Goal: Obtain resource: Download file/media

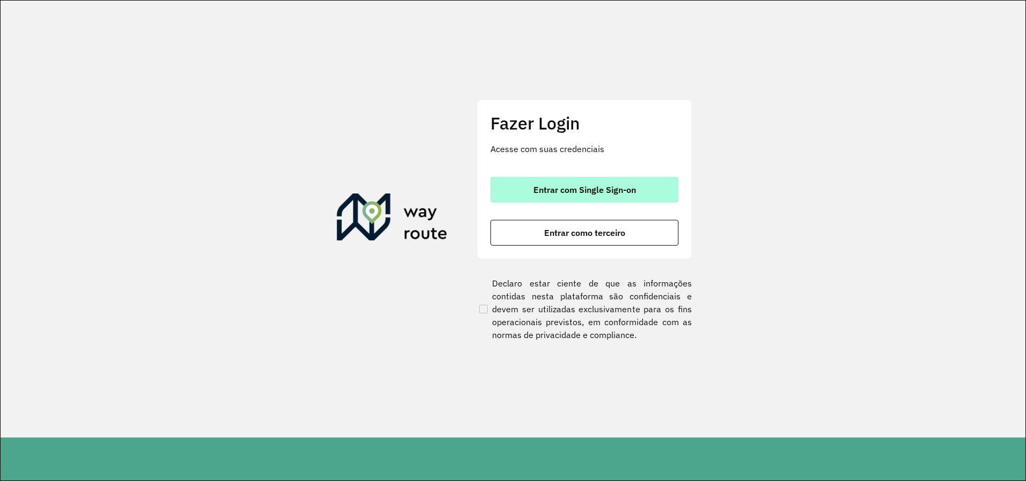
click at [605, 192] on span "Entrar com Single Sign-on" at bounding box center [584, 189] width 103 height 9
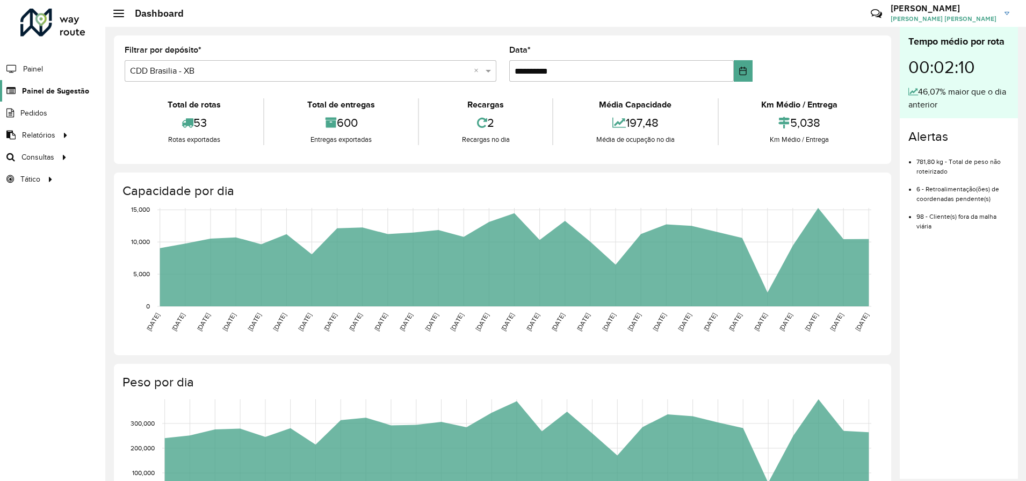
click at [31, 90] on span "Painel de Sugestão" at bounding box center [55, 90] width 67 height 11
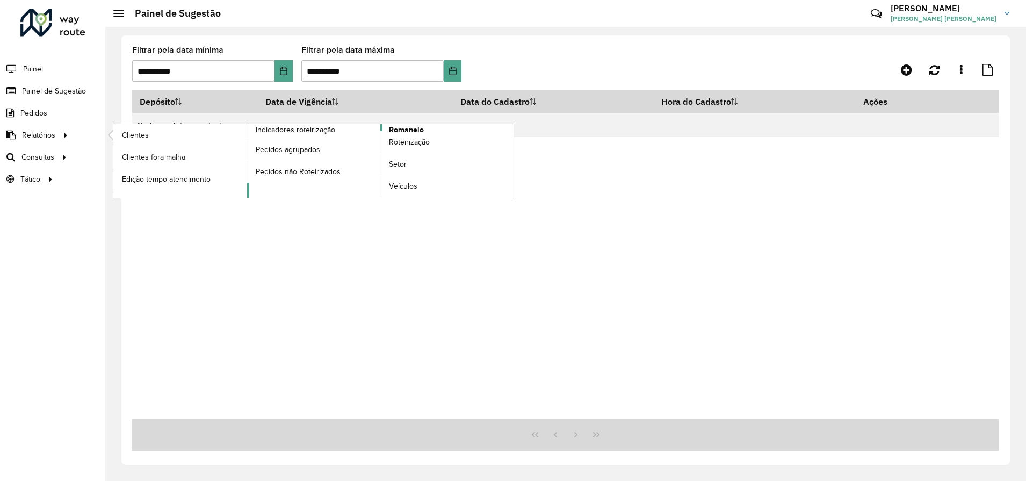
click at [410, 128] on span "Romaneio" at bounding box center [406, 129] width 35 height 11
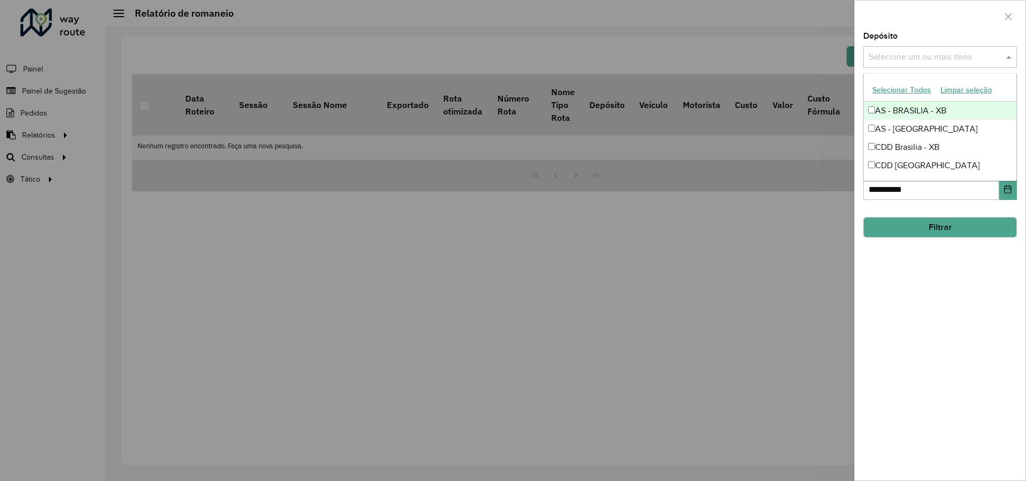
click at [968, 57] on input "text" at bounding box center [934, 57] width 137 height 13
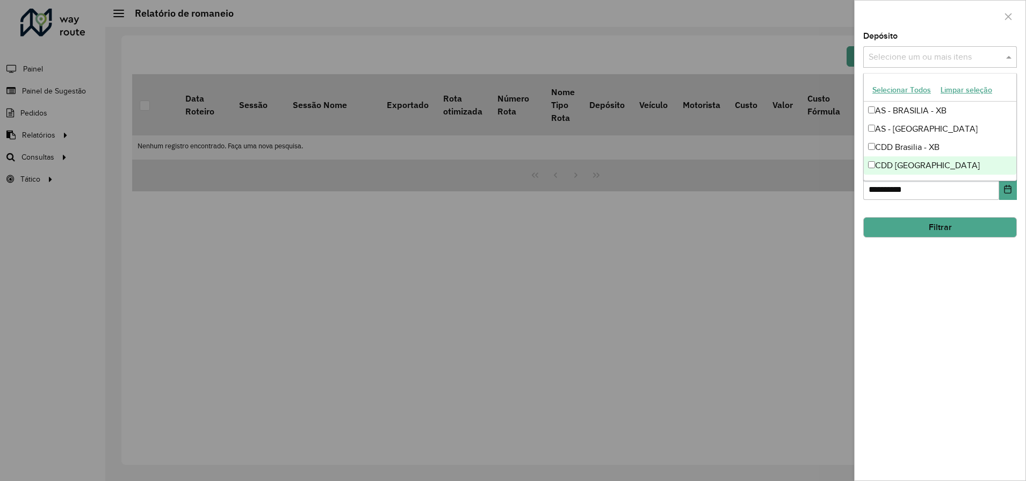
click at [926, 166] on div "CDD [GEOGRAPHIC_DATA]" at bounding box center [940, 165] width 153 height 18
click at [945, 291] on div "**********" at bounding box center [939, 256] width 171 height 448
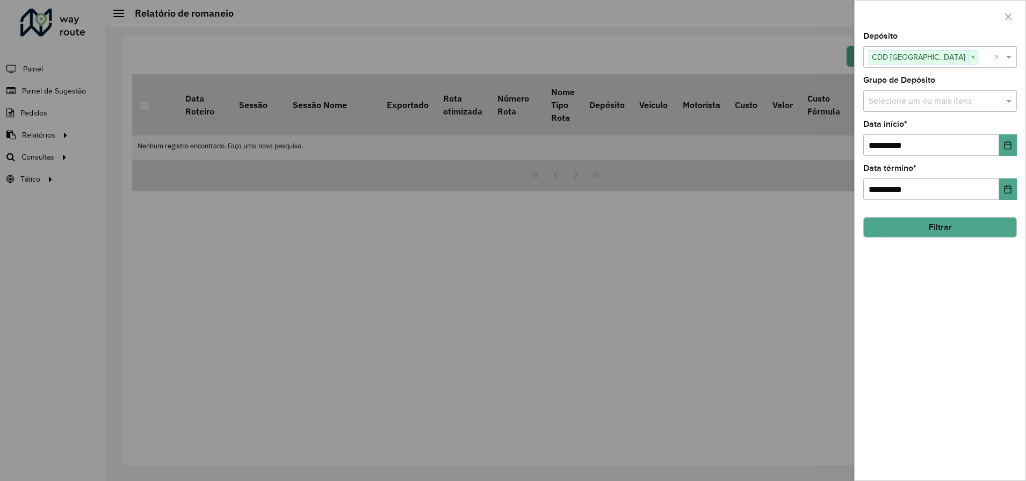
click at [946, 228] on button "Filtrar" at bounding box center [940, 227] width 154 height 20
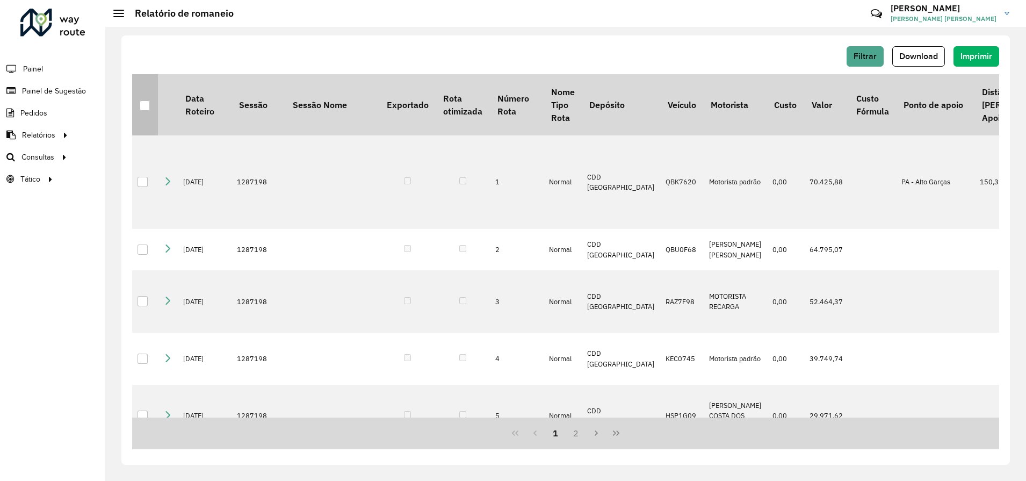
click at [147, 106] on div at bounding box center [145, 105] width 10 height 10
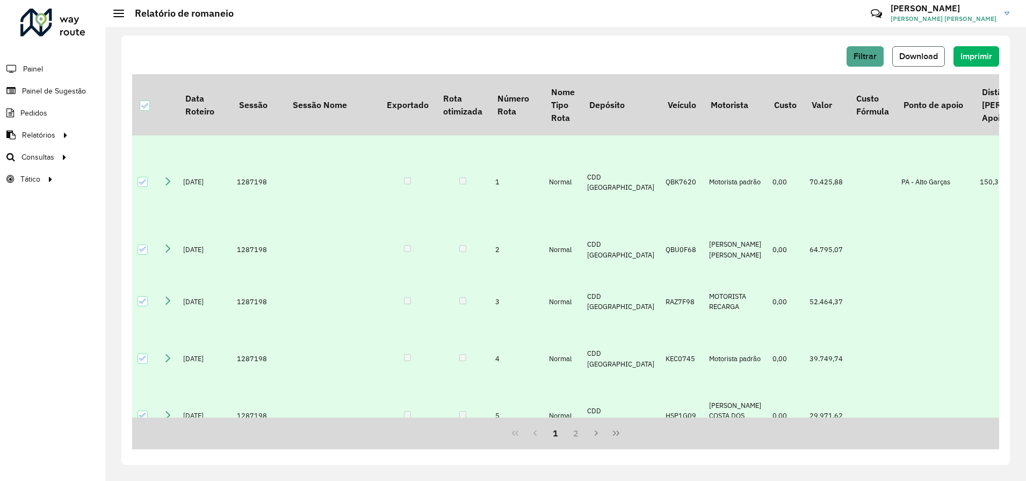
click at [926, 58] on span "Download" at bounding box center [918, 56] width 39 height 9
